Goal: Task Accomplishment & Management: Manage account settings

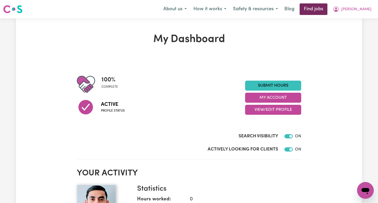
click at [326, 8] on link "Find jobs" at bounding box center [314, 9] width 28 height 12
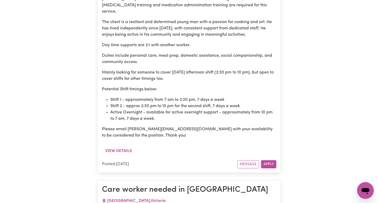
scroll to position [1151, 0]
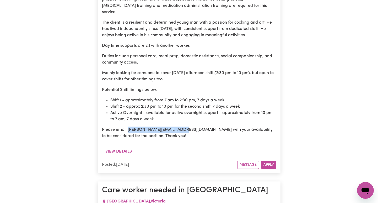
drag, startPoint x: 127, startPoint y: 72, endPoint x: 181, endPoint y: 73, distance: 54.1
click at [181, 126] on p "Please email [PERSON_NAME][EMAIL_ADDRESS][DOMAIN_NAME] with your availability t…" at bounding box center [189, 132] width 175 height 13
copy p "[PERSON_NAME][EMAIL_ADDRESS][DOMAIN_NAME]"
click at [188, 146] on div "View details" at bounding box center [189, 153] width 175 height 14
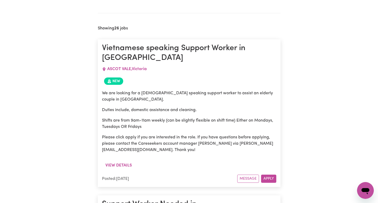
scroll to position [0, 0]
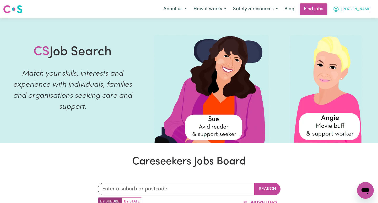
click at [365, 9] on span "[PERSON_NAME]" at bounding box center [357, 10] width 30 height 6
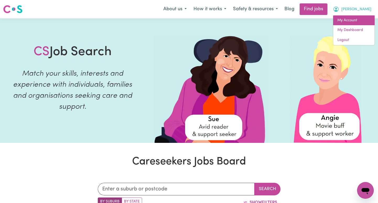
click at [352, 20] on link "My Account" at bounding box center [354, 20] width 41 height 10
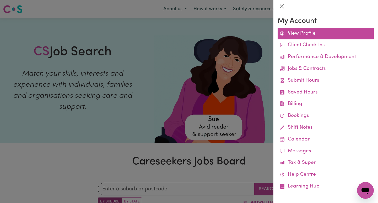
click at [305, 33] on link "View Profile" at bounding box center [326, 34] width 96 height 12
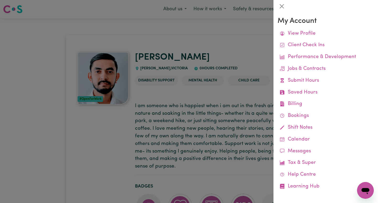
click at [226, 45] on div at bounding box center [189, 101] width 378 height 203
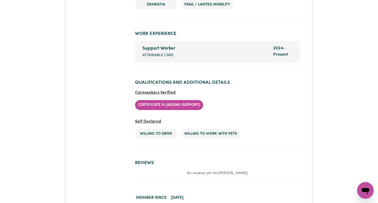
scroll to position [990, 0]
click at [255, 50] on div "Support Worker" at bounding box center [205, 48] width 125 height 7
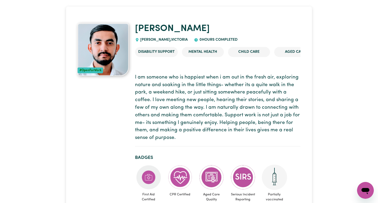
scroll to position [0, 0]
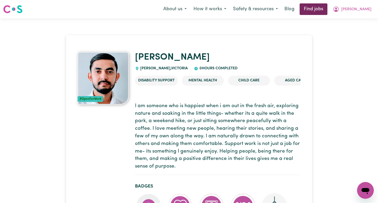
click at [328, 10] on link "Find jobs" at bounding box center [314, 9] width 28 height 12
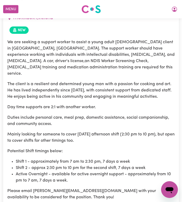
scroll to position [1115, 0]
